Goal: Transaction & Acquisition: Purchase product/service

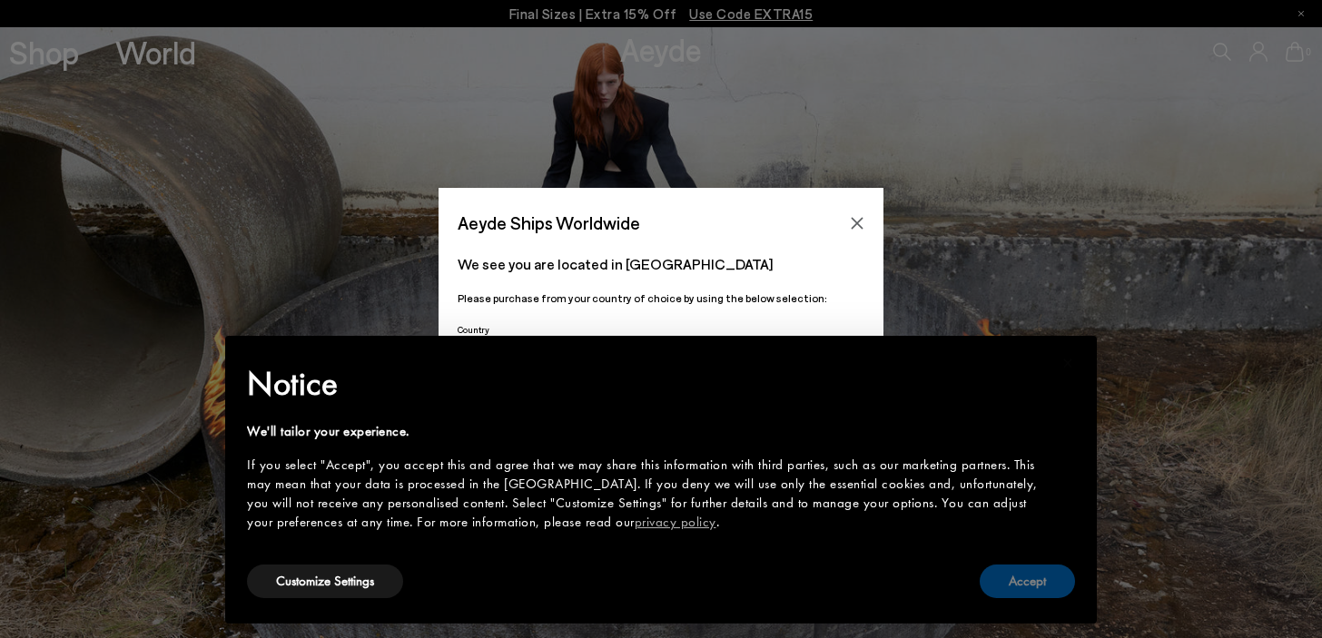
click at [1044, 585] on button "Accept" at bounding box center [1026, 582] width 95 height 34
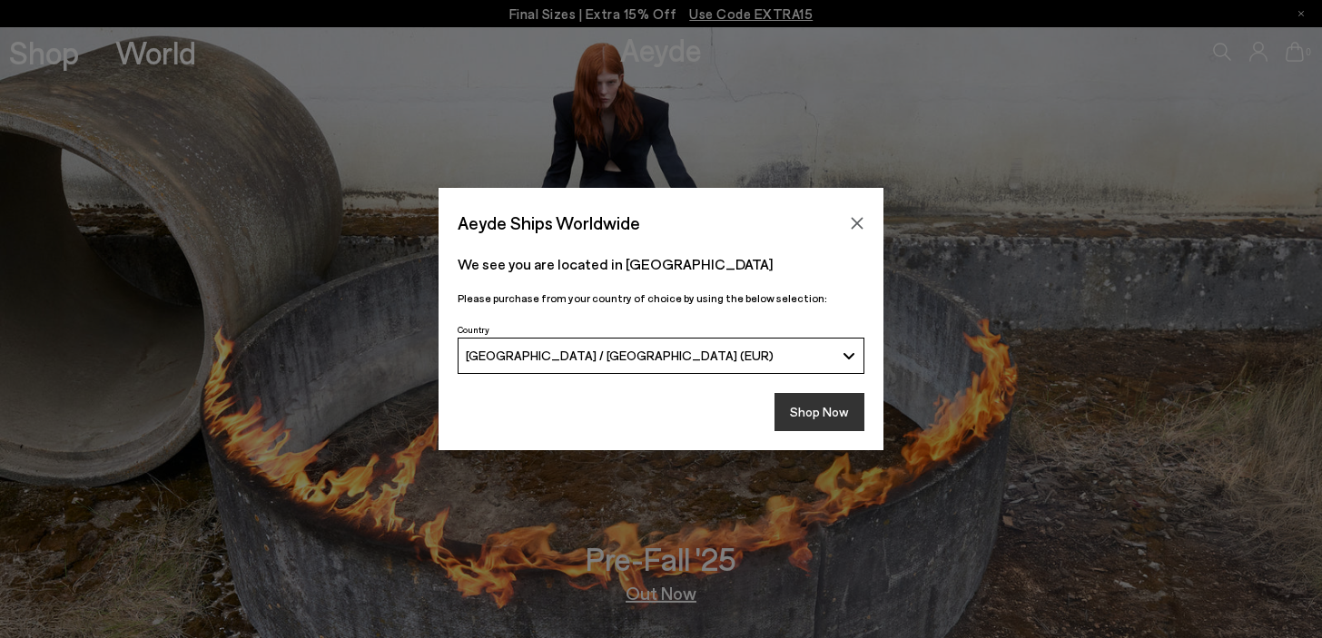
click at [820, 417] on button "Shop Now" at bounding box center [819, 412] width 90 height 38
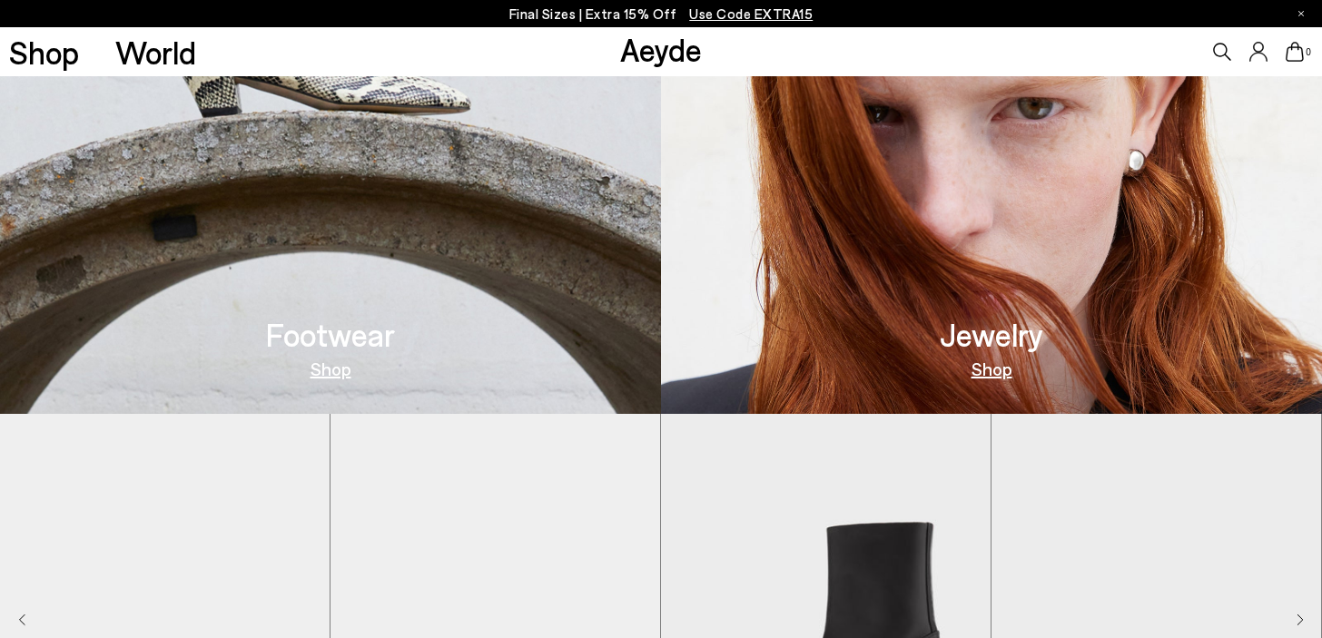
scroll to position [839, 0]
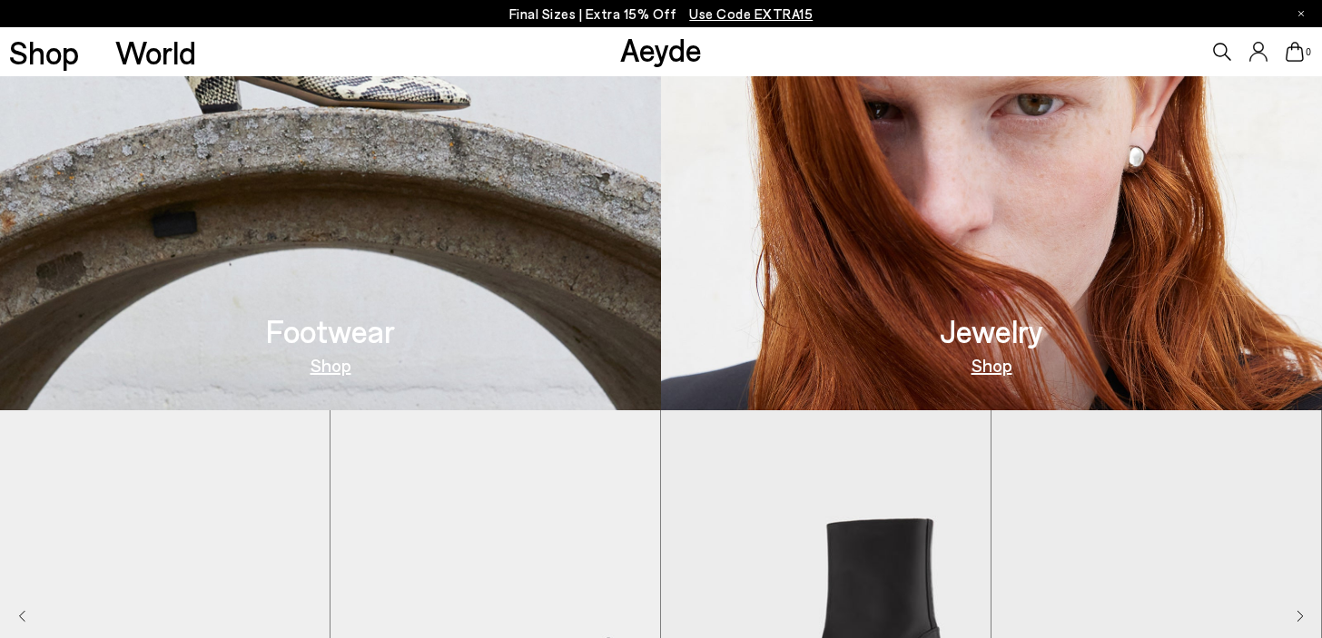
click at [336, 364] on link "Shop" at bounding box center [330, 365] width 41 height 18
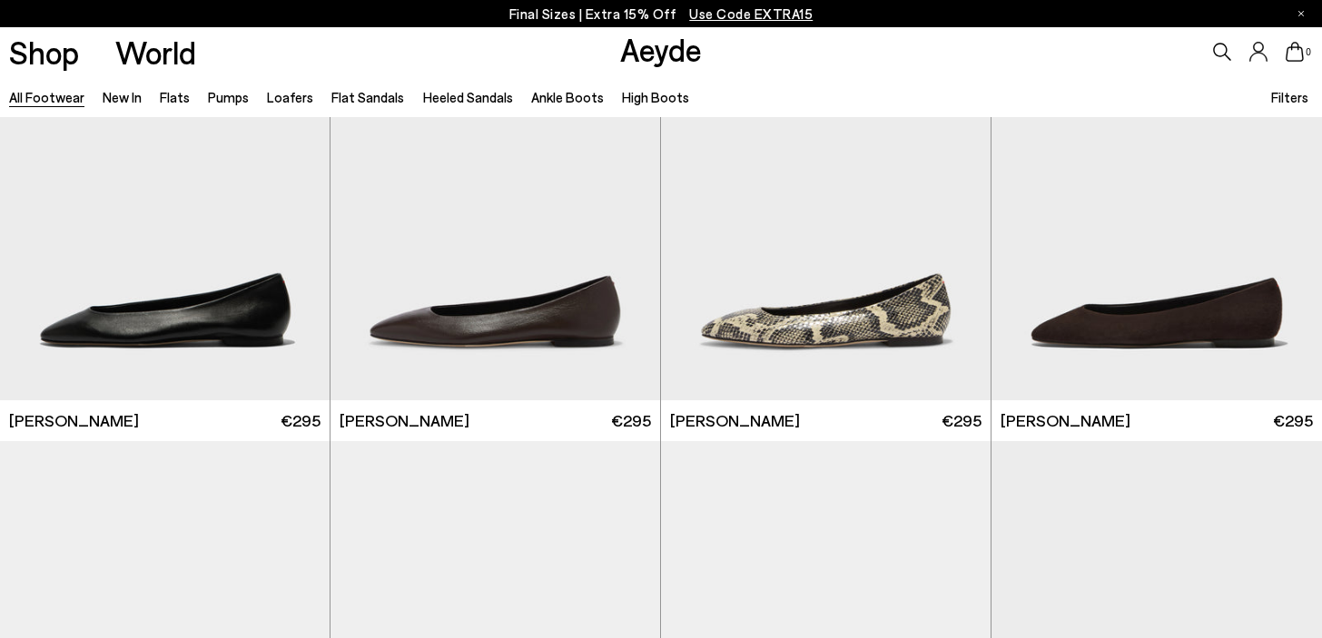
scroll to position [2866, 0]
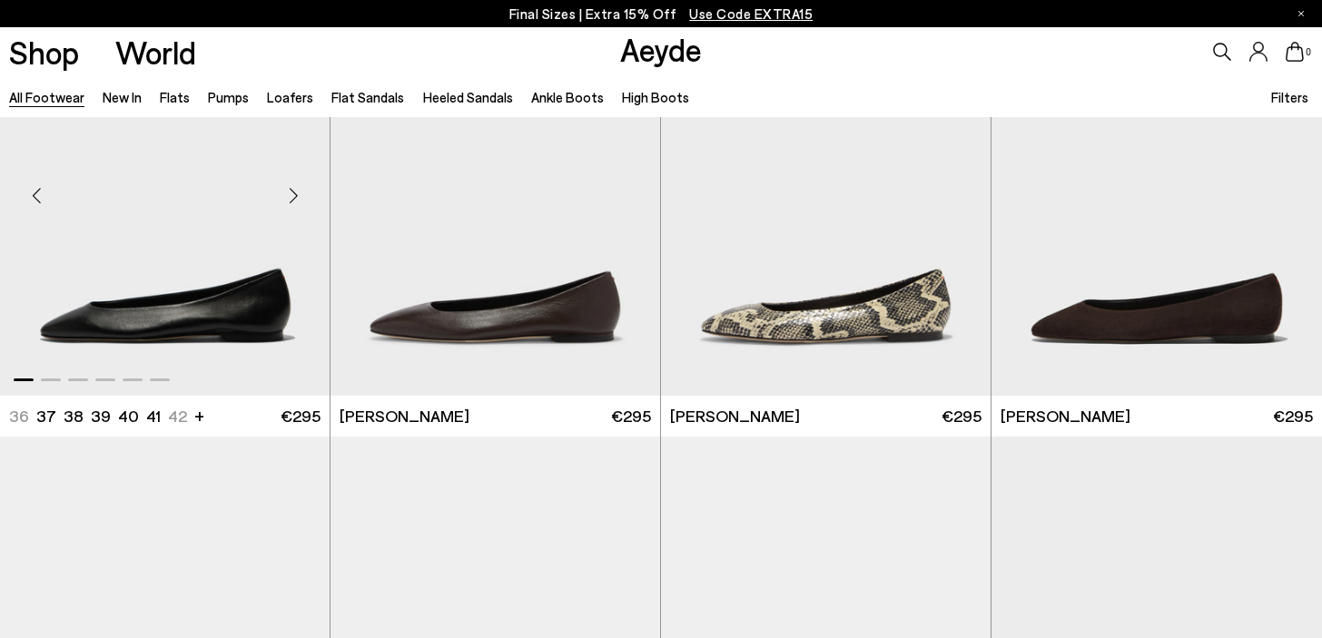
click at [180, 310] on img "1 / 6" at bounding box center [164, 189] width 329 height 414
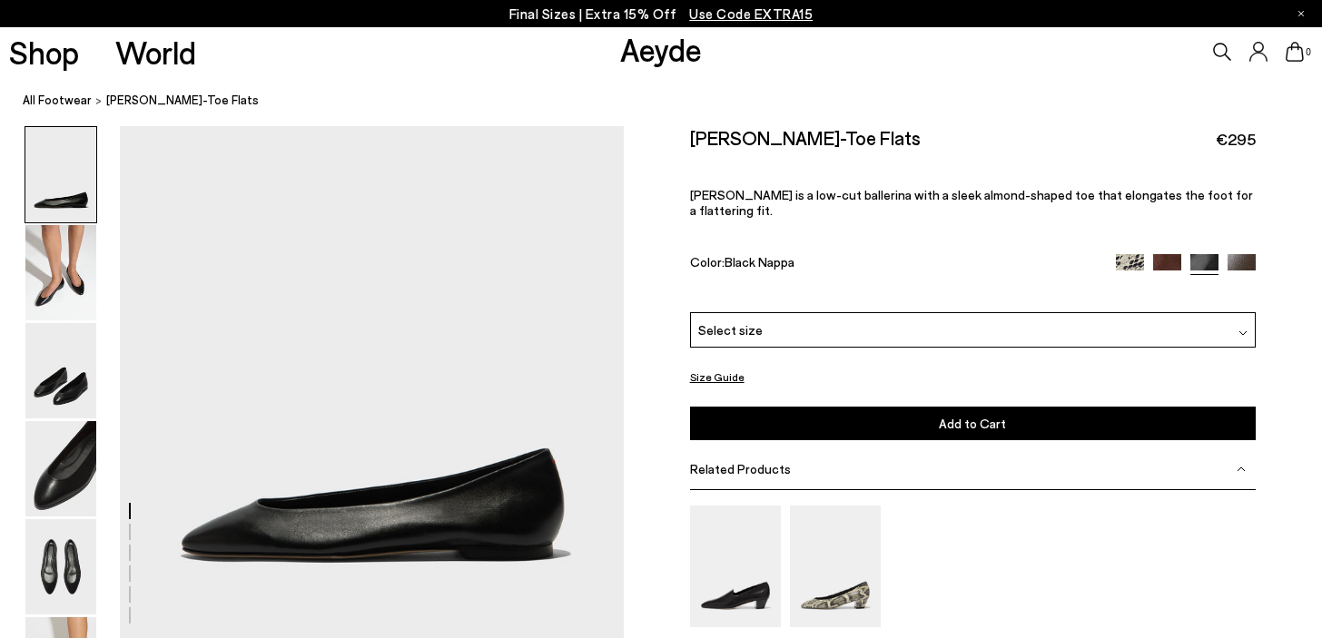
click at [856, 312] on div "Select size" at bounding box center [973, 329] width 566 height 35
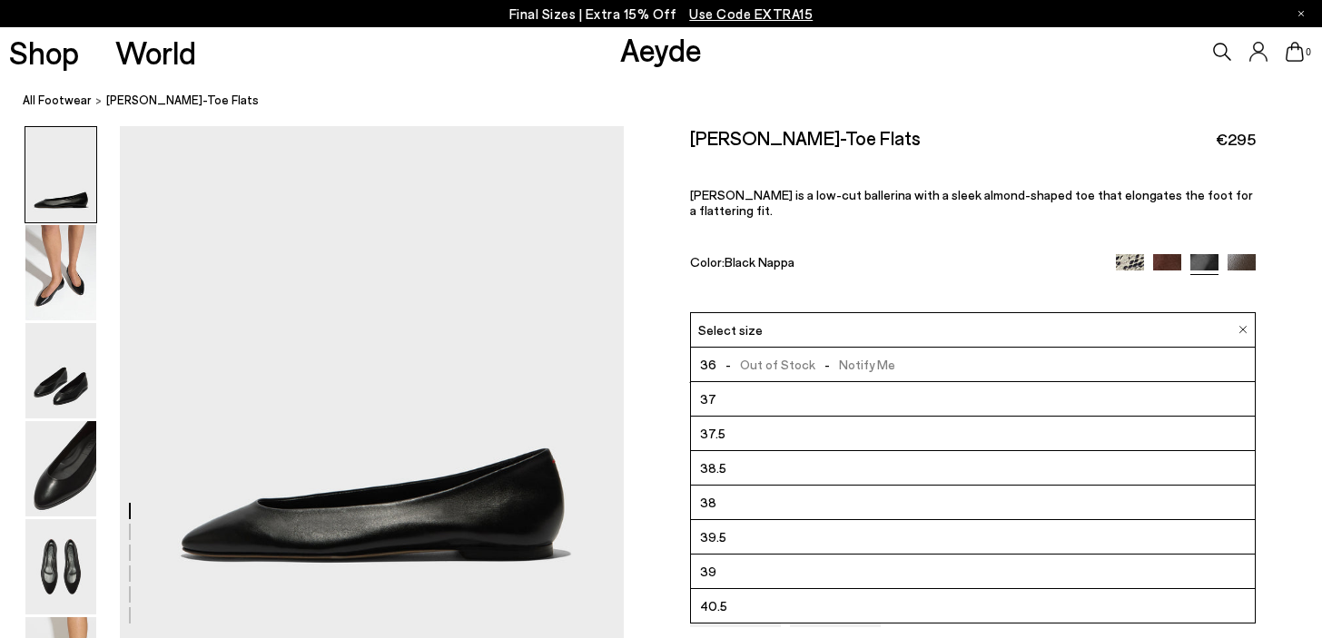
scroll to position [103, 0]
click at [753, 555] on li "41" at bounding box center [973, 572] width 565 height 34
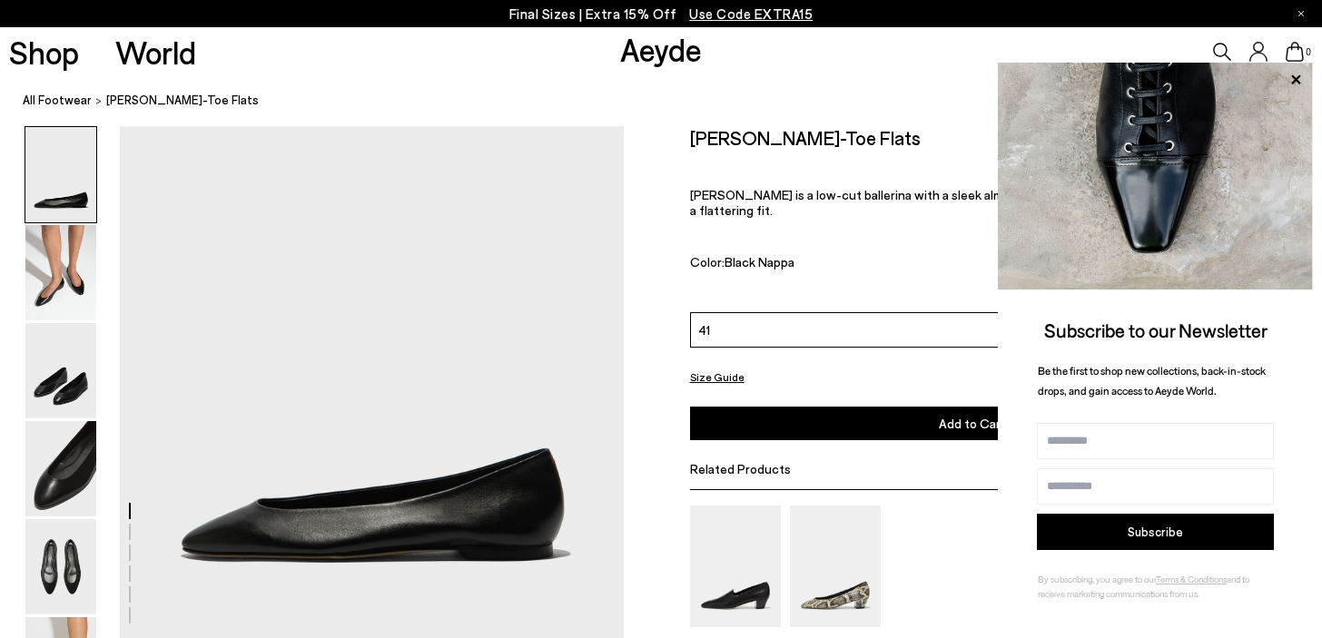
click at [807, 407] on button "Add to Cart Select a Size First" at bounding box center [973, 424] width 566 height 34
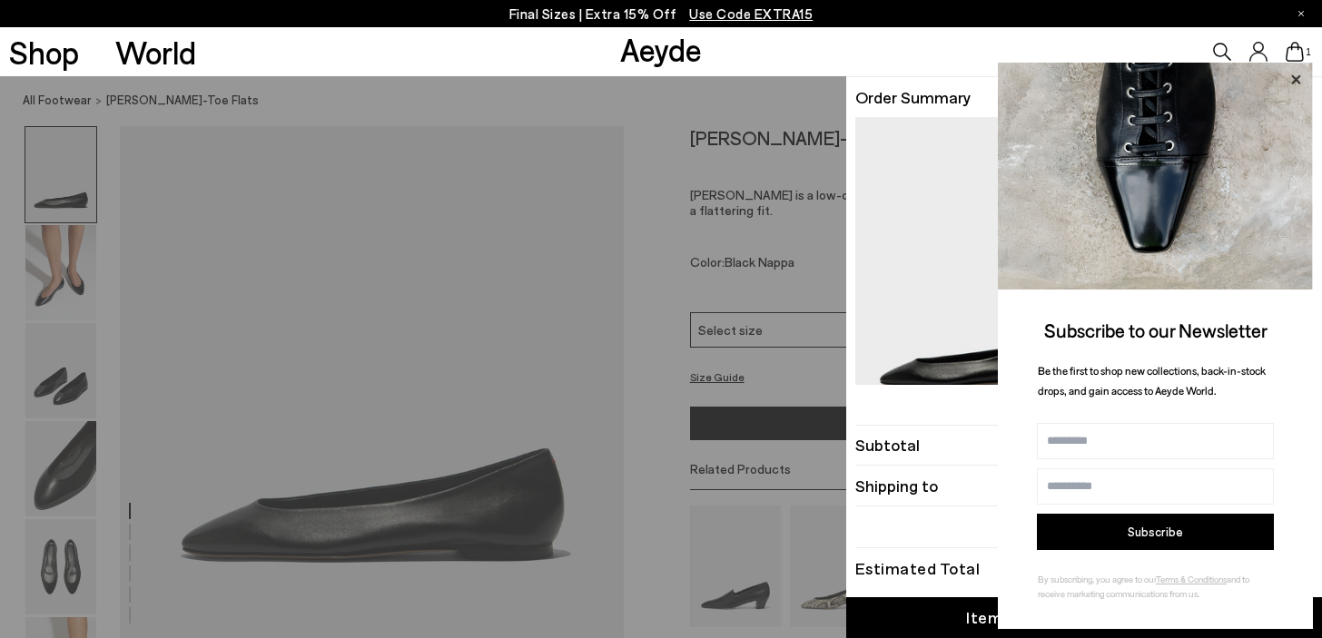
click at [1296, 77] on icon at bounding box center [1295, 78] width 9 height 9
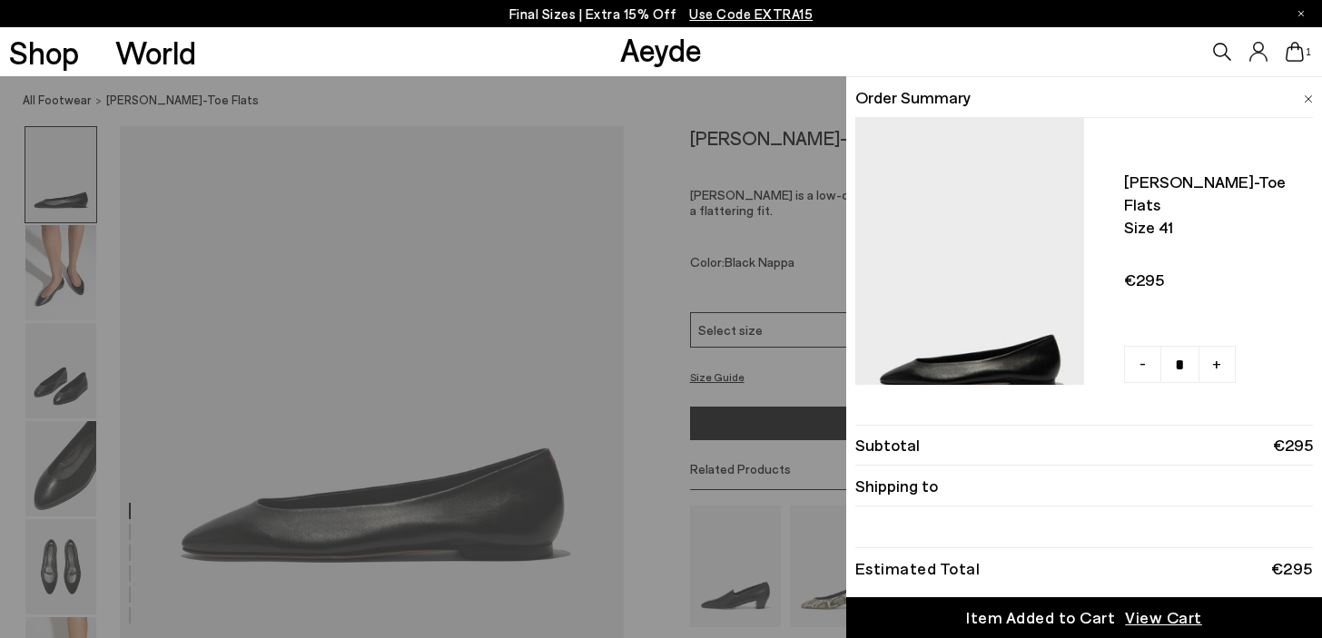
click at [1163, 622] on span "View Cart" at bounding box center [1163, 617] width 77 height 23
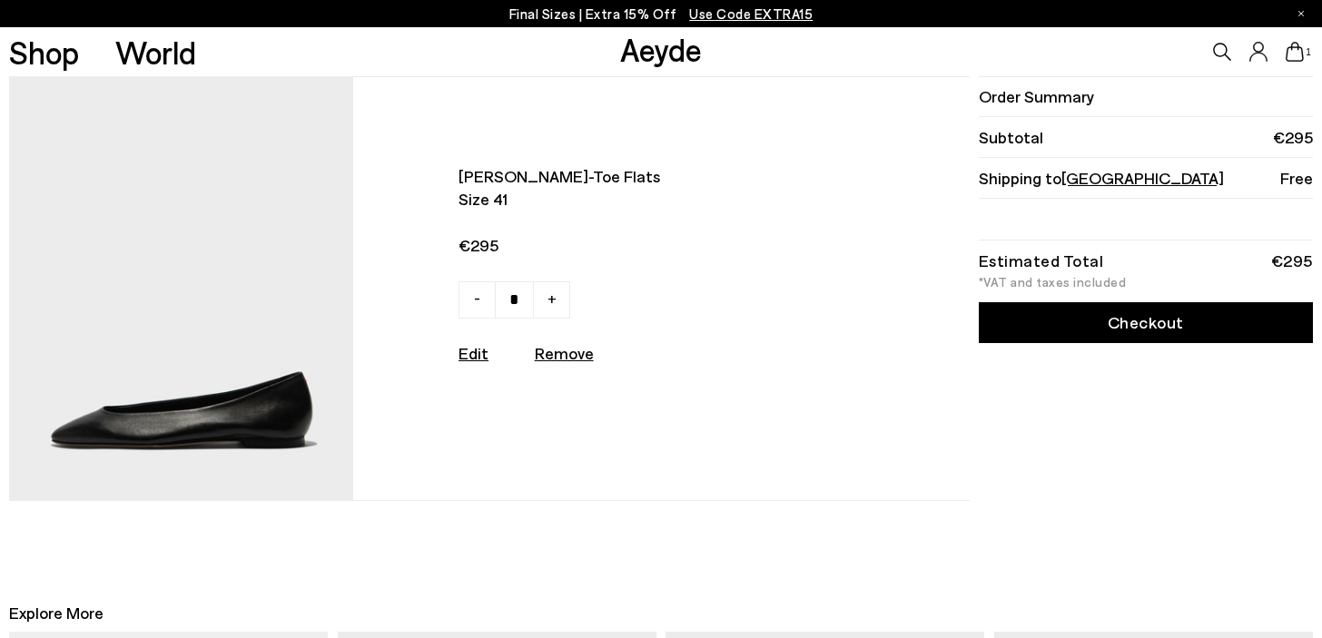
scroll to position [5, 0]
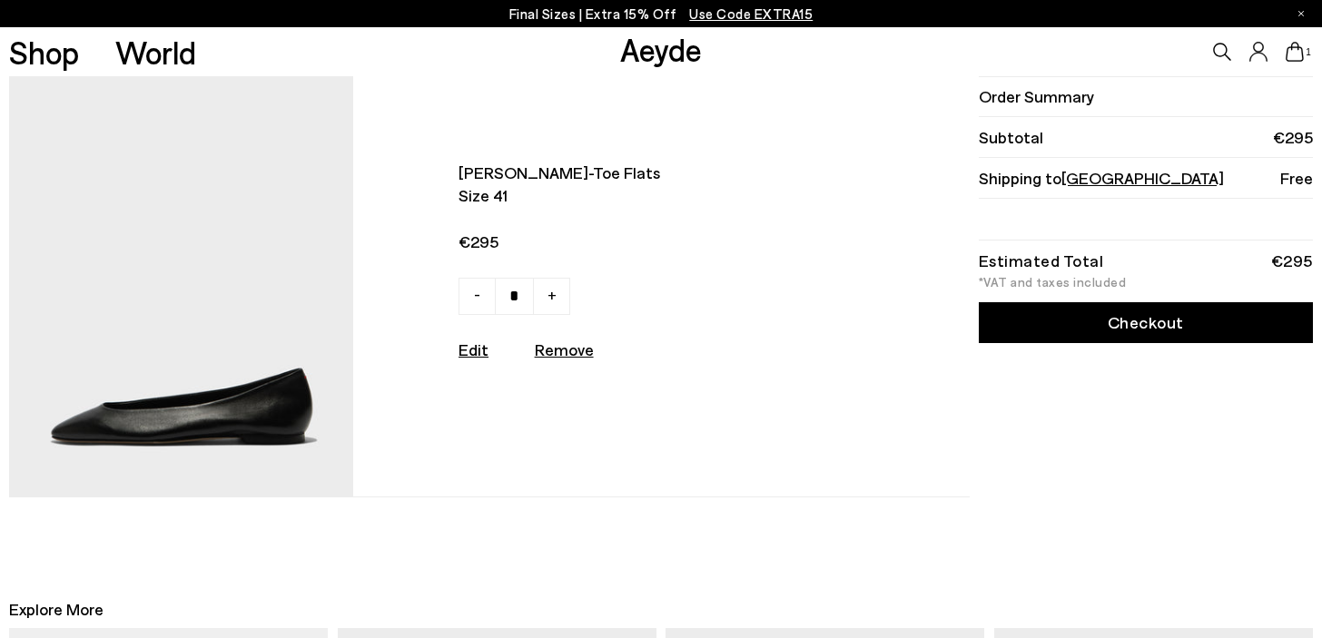
click at [1042, 326] on link "Checkout" at bounding box center [1145, 322] width 334 height 41
